Goal: Task Accomplishment & Management: Use online tool/utility

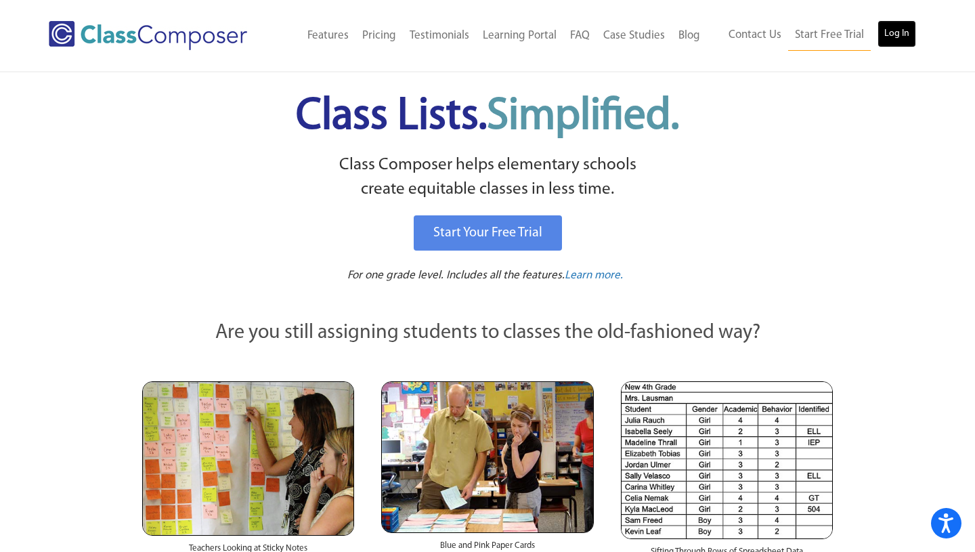
click at [906, 43] on link "Log In" at bounding box center [896, 33] width 39 height 27
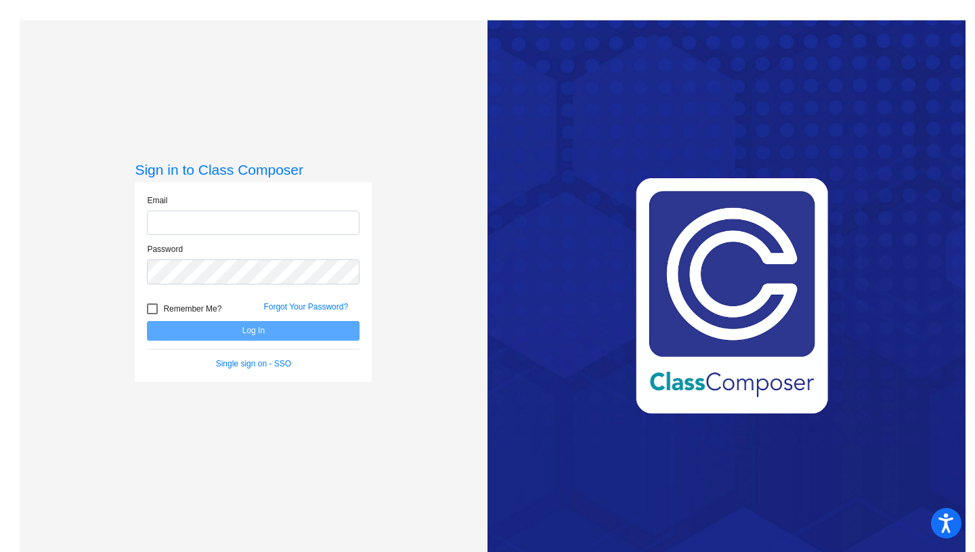
type input "stephanie.winfrey@austinisd.org"
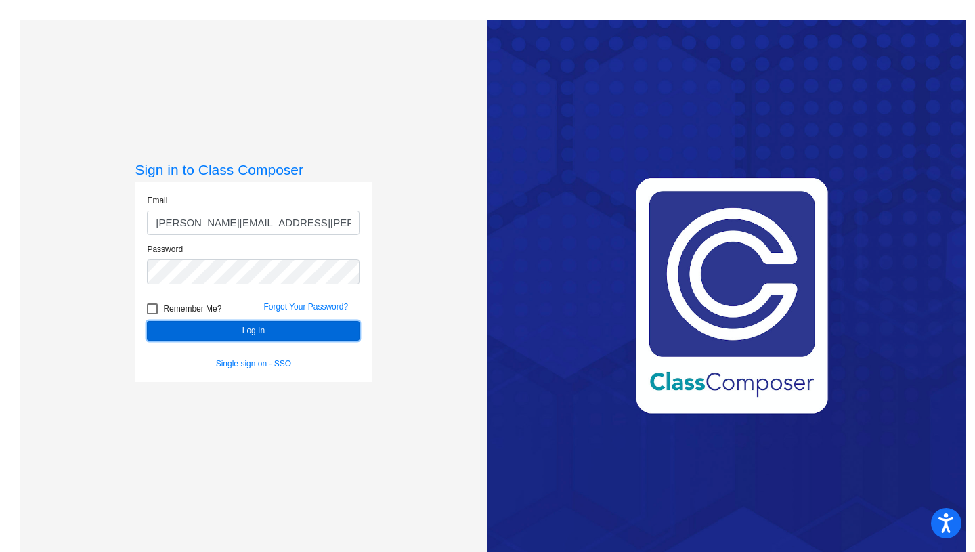
click at [303, 335] on button "Log In" at bounding box center [253, 331] width 213 height 20
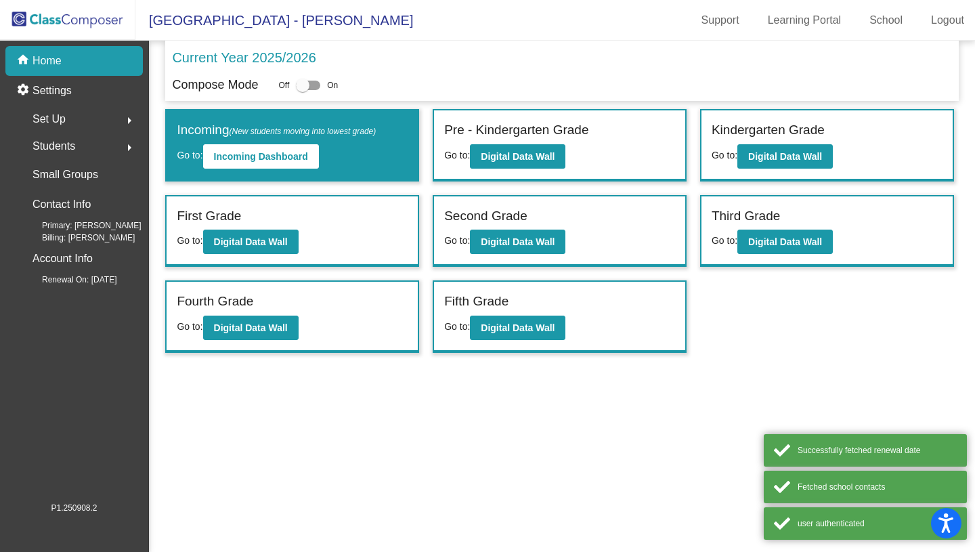
click at [907, 143] on div "Kindergarten Grade Go to: Digital Data Wall" at bounding box center [826, 145] width 251 height 70
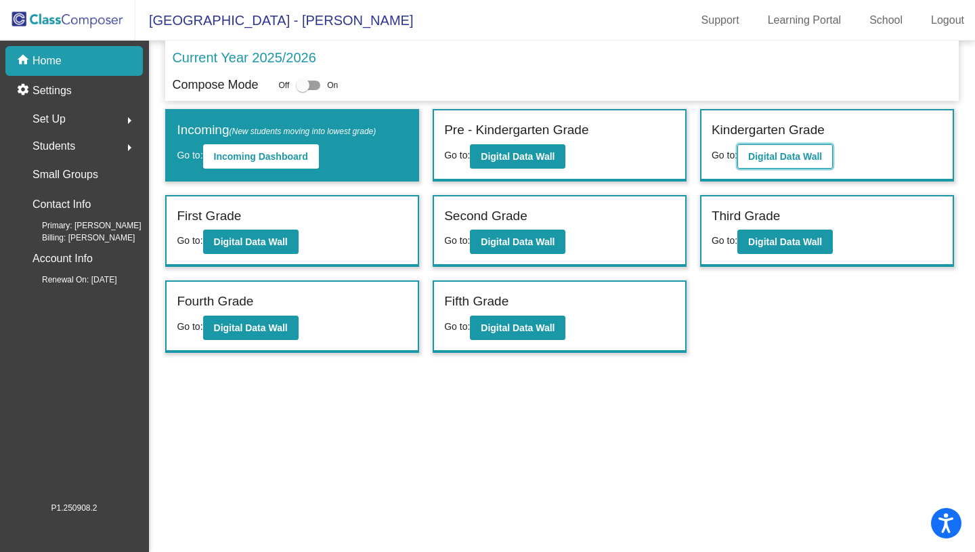
click at [774, 159] on b "Digital Data Wall" at bounding box center [785, 156] width 74 height 11
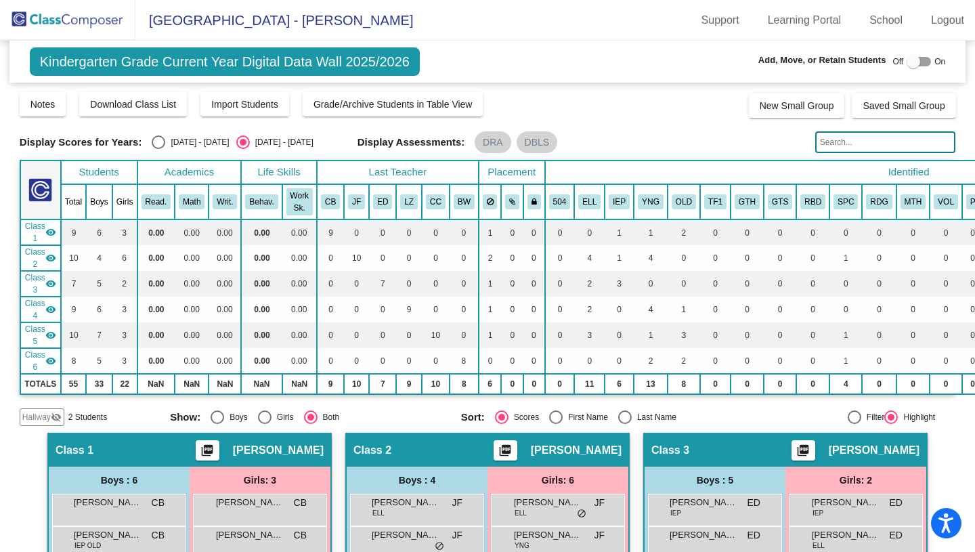
click at [950, 466] on mat-sidenav-content "Kindergarten Grade Current Year Digital Data Wall 2025/2026 Add, Move, or Retai…" at bounding box center [487, 296] width 975 height 511
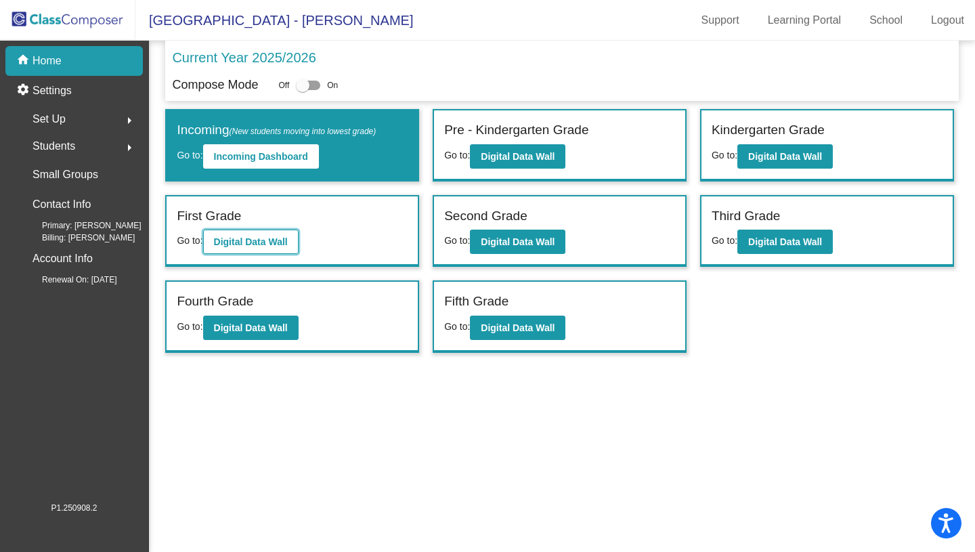
click at [266, 238] on b "Digital Data Wall" at bounding box center [251, 241] width 74 height 11
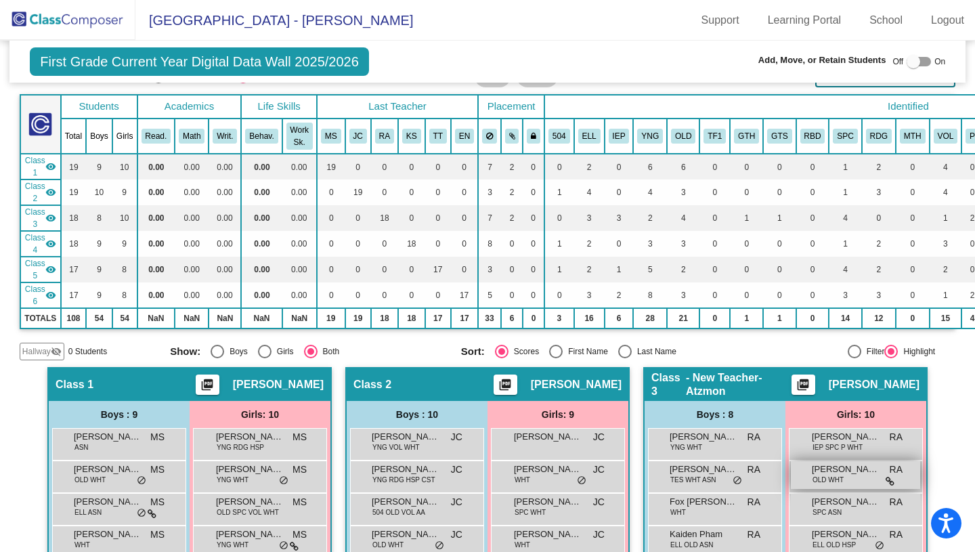
scroll to position [63, 0]
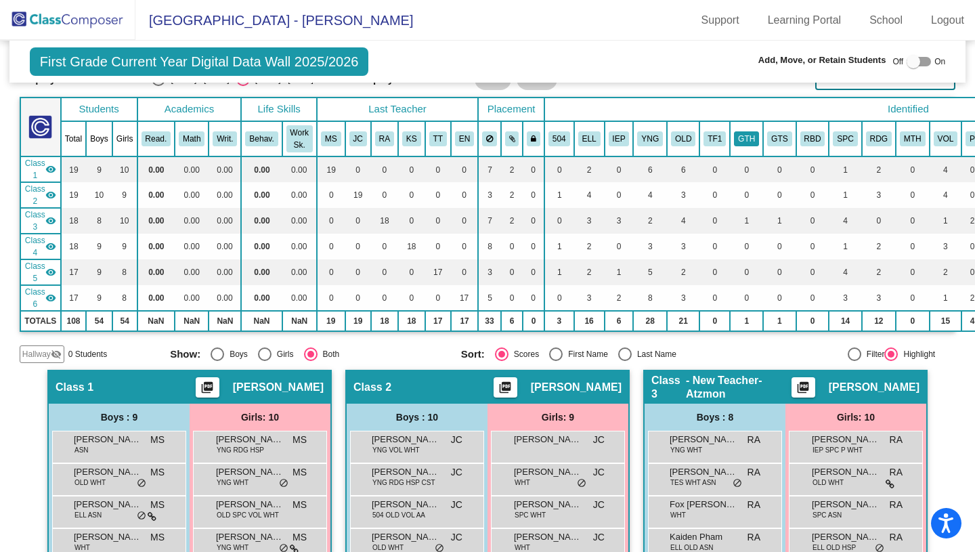
click at [751, 135] on button "GTH" at bounding box center [746, 138] width 25 height 15
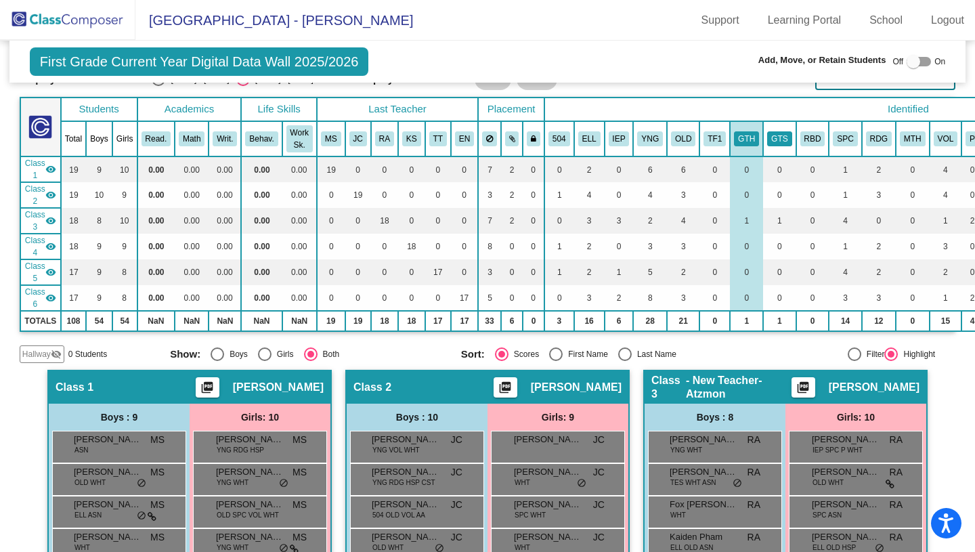
click at [784, 133] on button "GTS" at bounding box center [779, 138] width 24 height 15
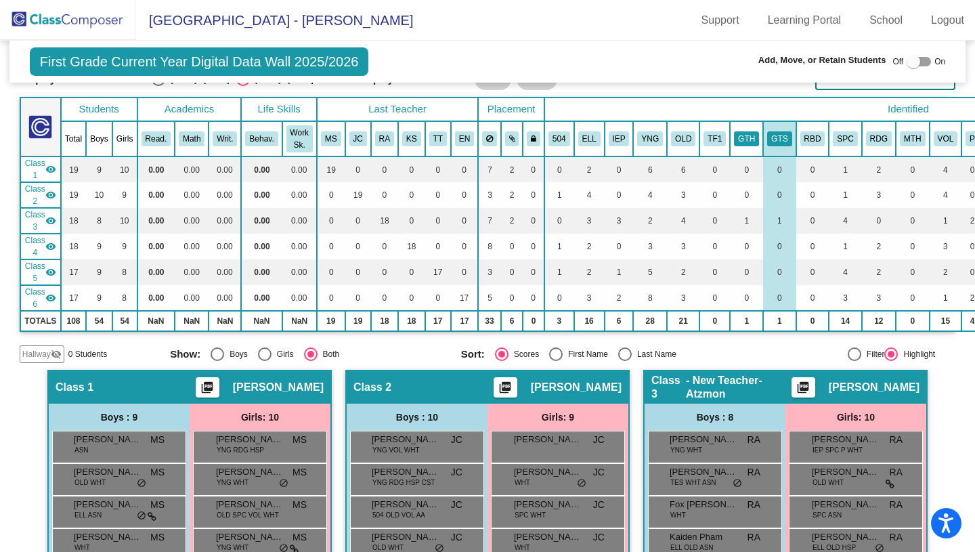
click at [740, 134] on button "GTH" at bounding box center [746, 138] width 25 height 15
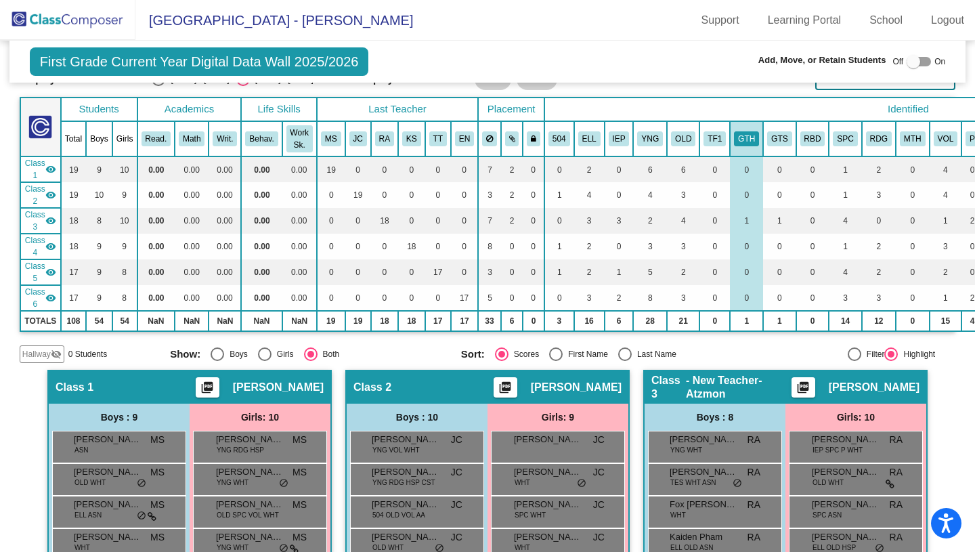
click at [739, 102] on th "Identified" at bounding box center [908, 109] width 728 height 24
click at [948, 437] on mat-sidenav-content "First Grade Current Year Digital Data Wall 2025/2026 Add, Move, or Retain Stude…" at bounding box center [487, 296] width 975 height 511
click at [747, 131] on button "GTH" at bounding box center [746, 138] width 25 height 15
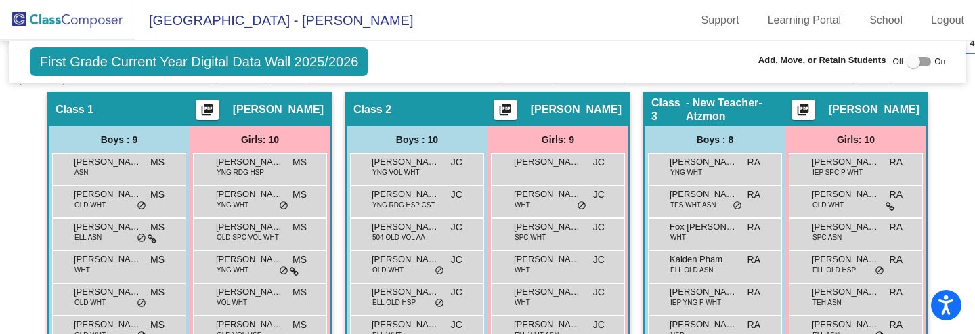
scroll to position [337, 0]
